Goal: Find specific page/section: Find specific page/section

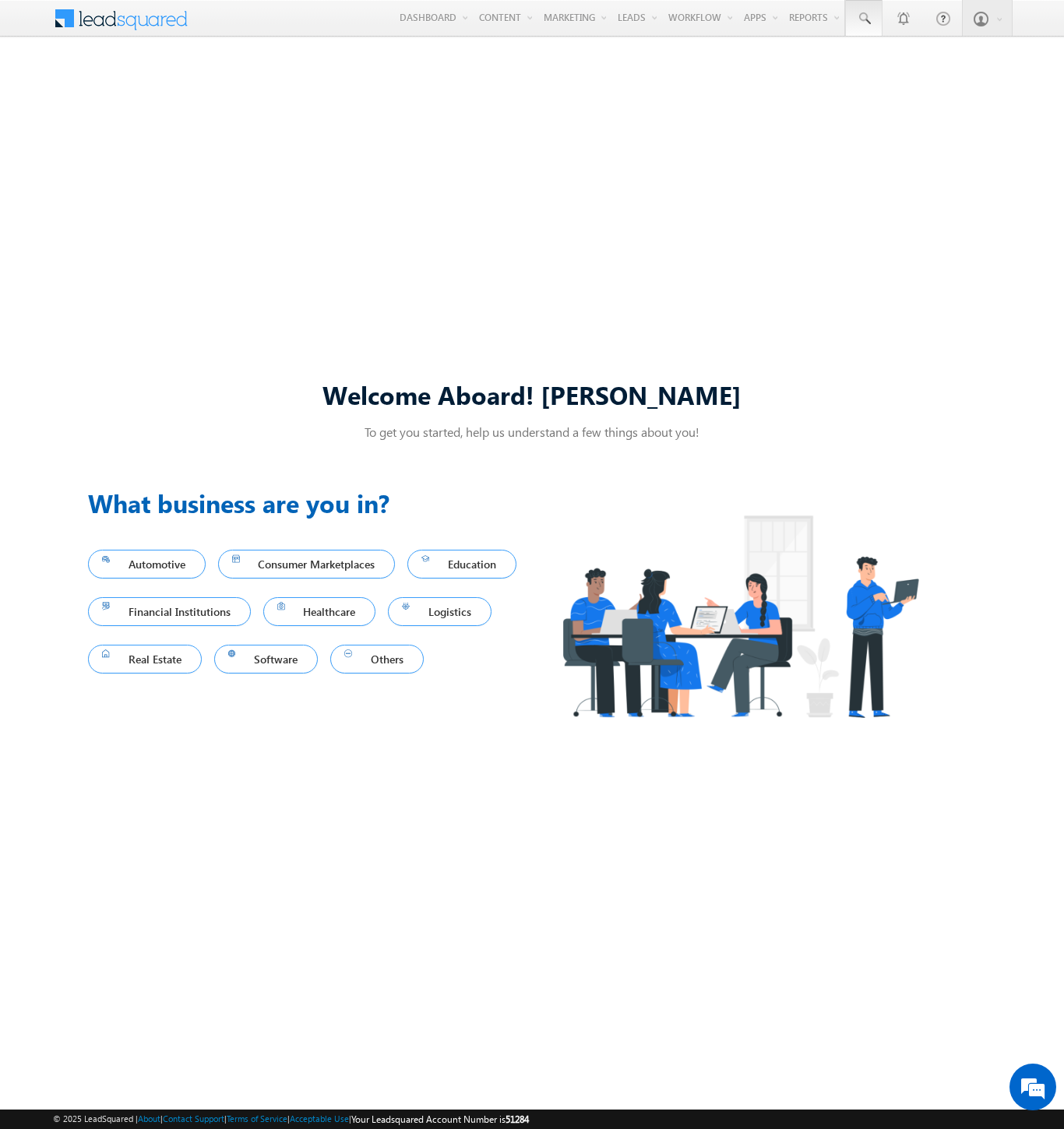
click at [863, 19] on span at bounding box center [863, 18] width 15 height 15
type input "8915660417"
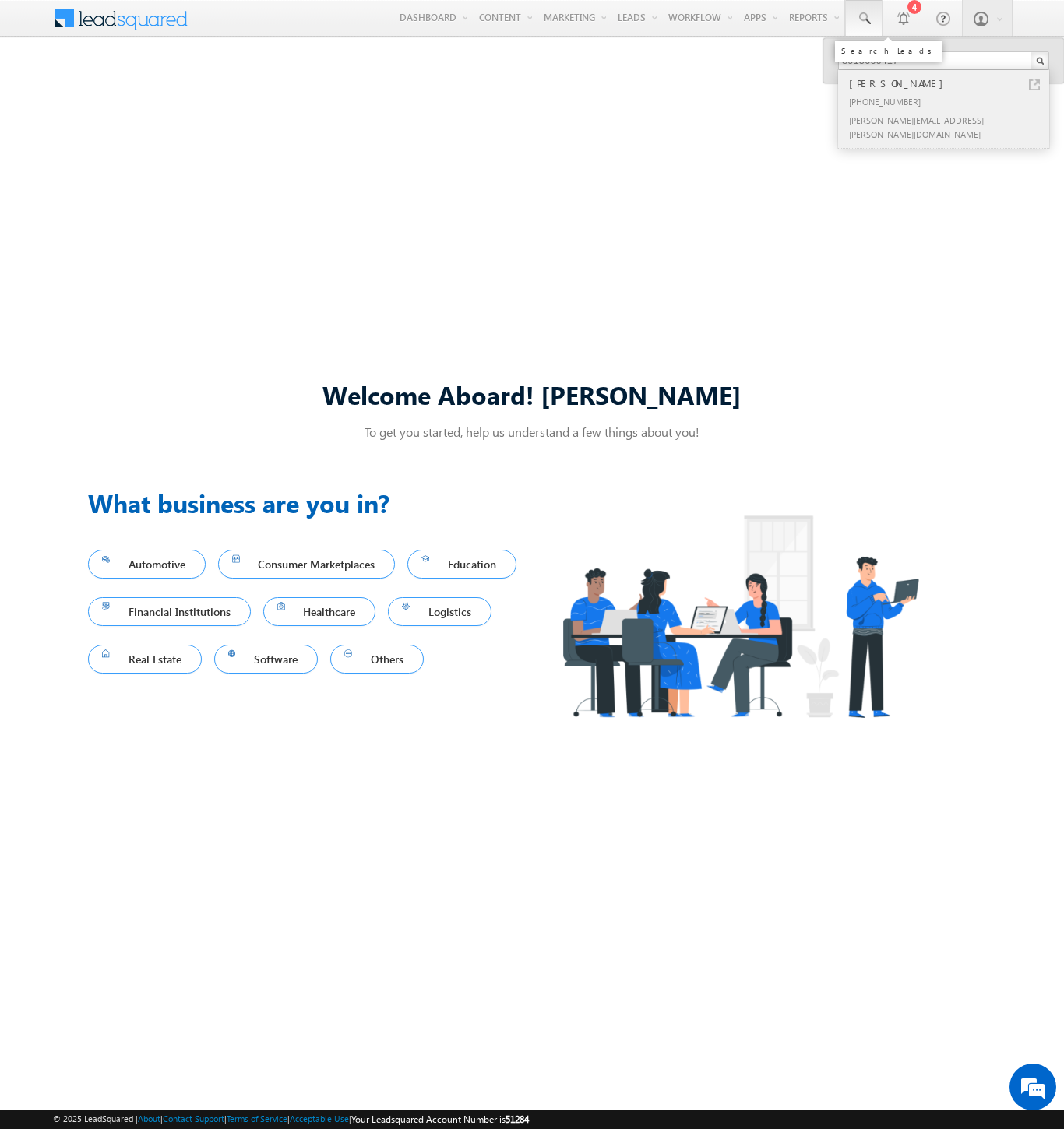
click at [951, 83] on div "[PERSON_NAME]" at bounding box center [951, 83] width 209 height 17
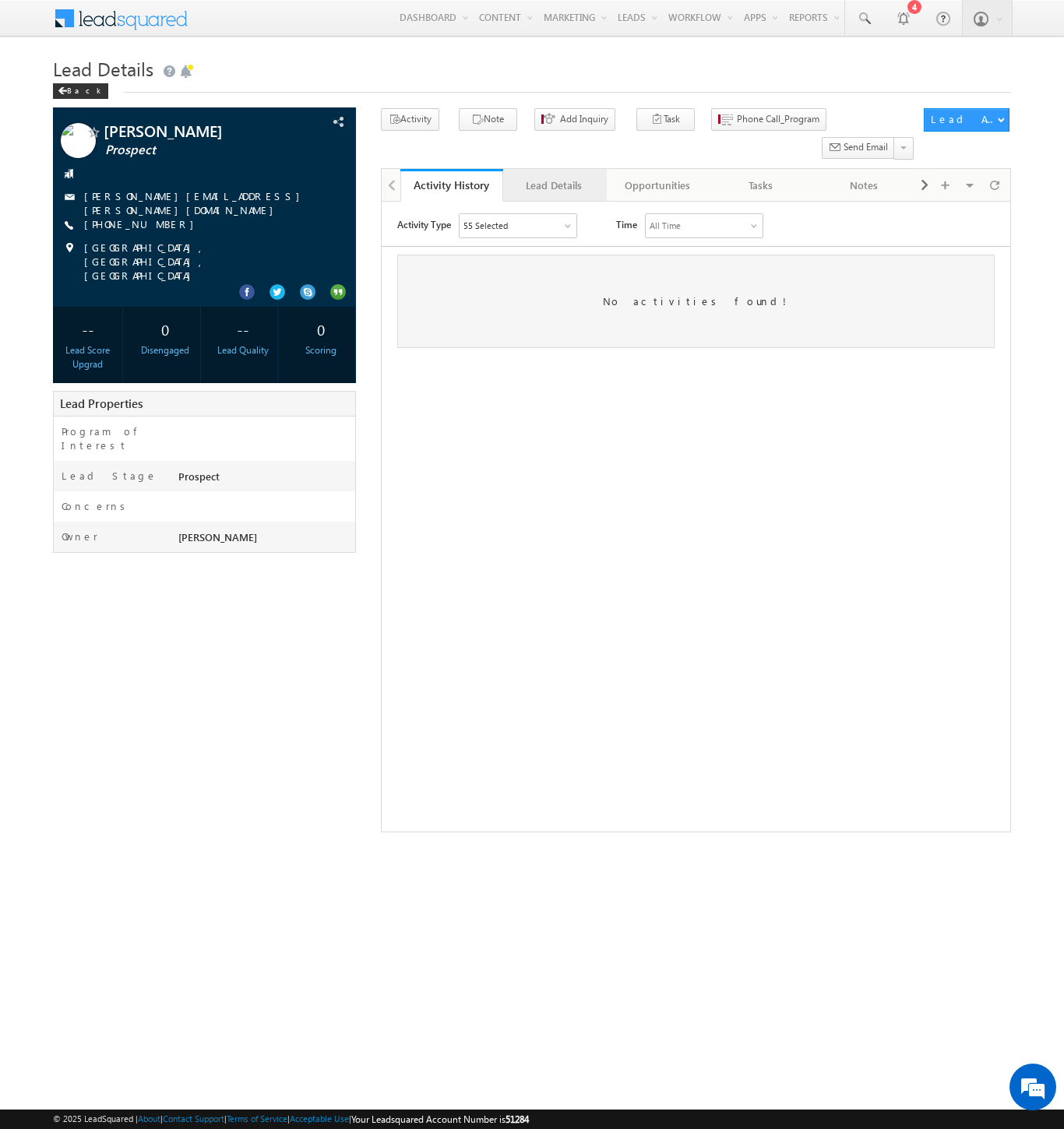
click at [554, 176] on div "Lead Details" at bounding box center [554, 185] width 77 height 19
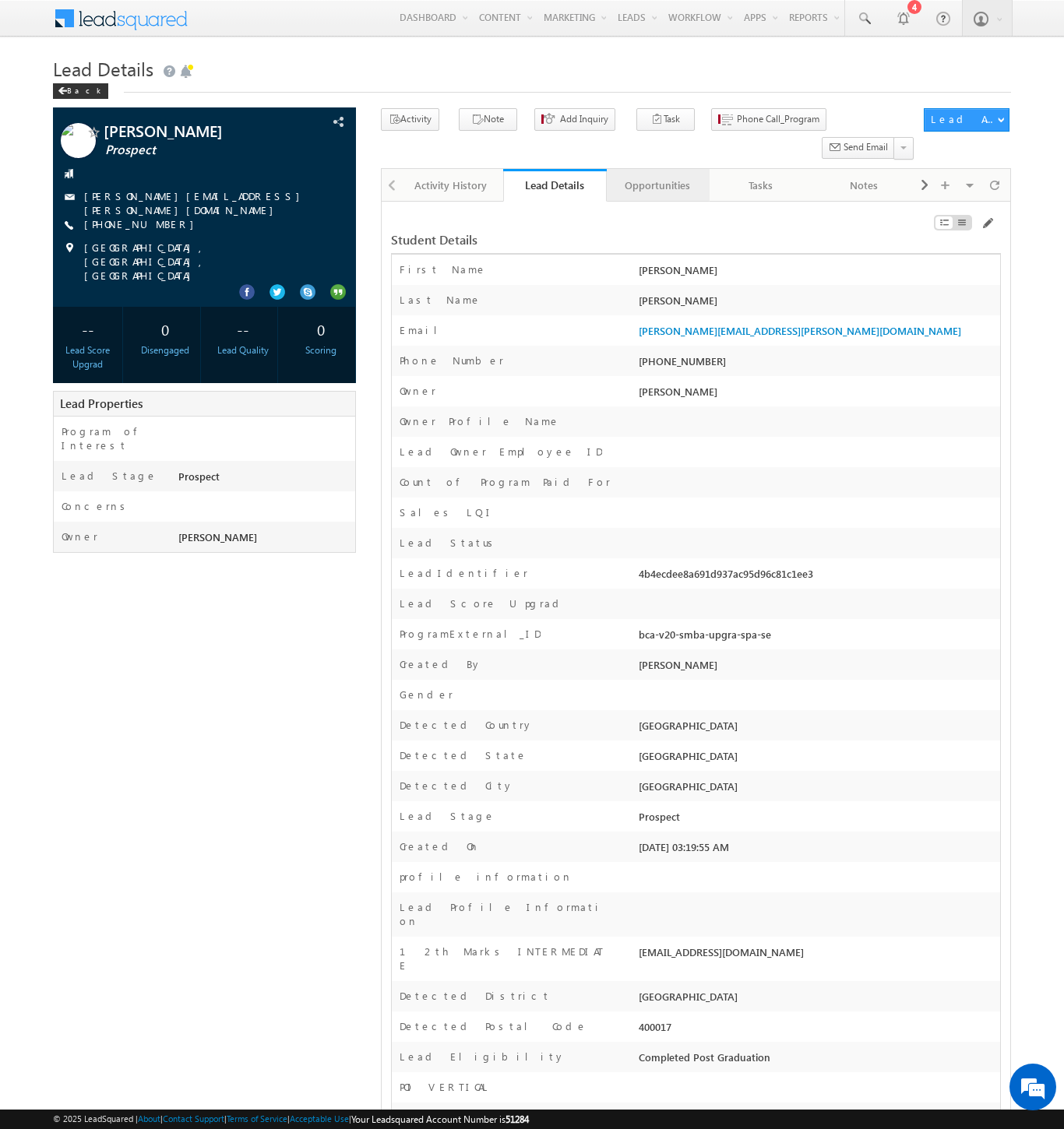
click at [656, 176] on div "Opportunities" at bounding box center [657, 185] width 77 height 19
